Goal: Transaction & Acquisition: Obtain resource

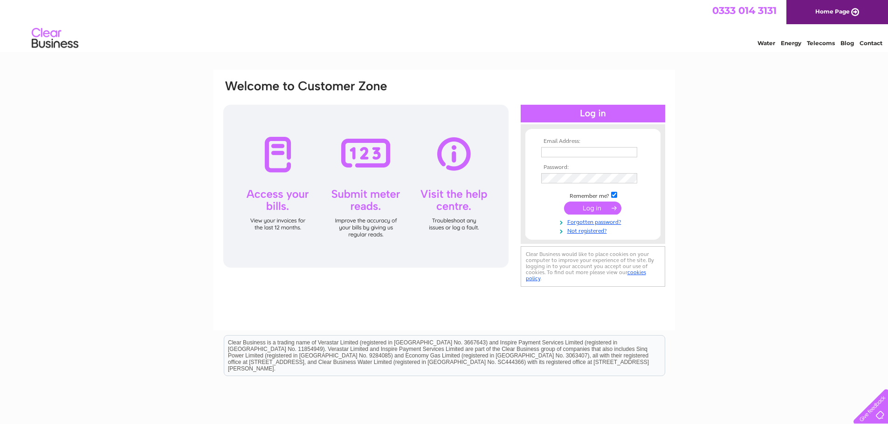
type input "vicky.bell@dougallbaillie.com"
click at [586, 206] on input "submit" at bounding box center [592, 208] width 57 height 13
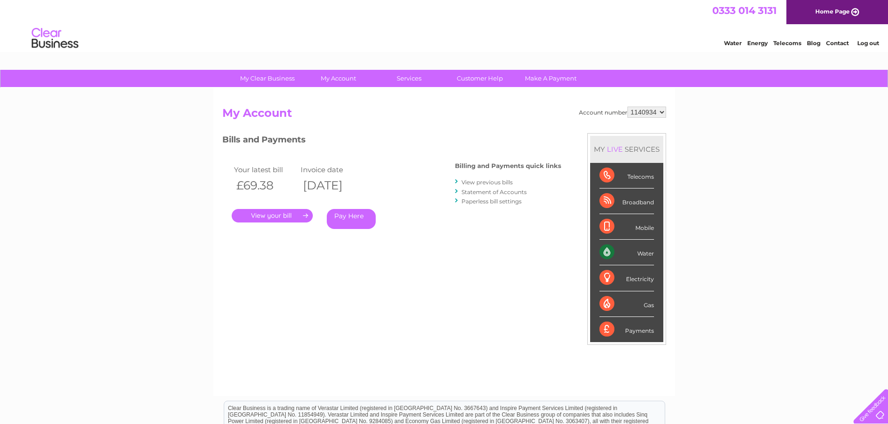
click at [285, 215] on link "." at bounding box center [272, 216] width 81 height 14
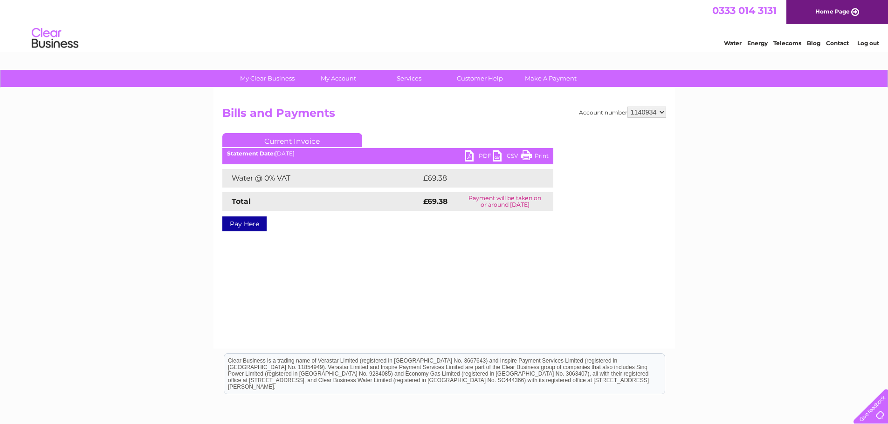
click at [469, 153] on link "PDF" at bounding box center [479, 158] width 28 height 14
